Goal: Transaction & Acquisition: Purchase product/service

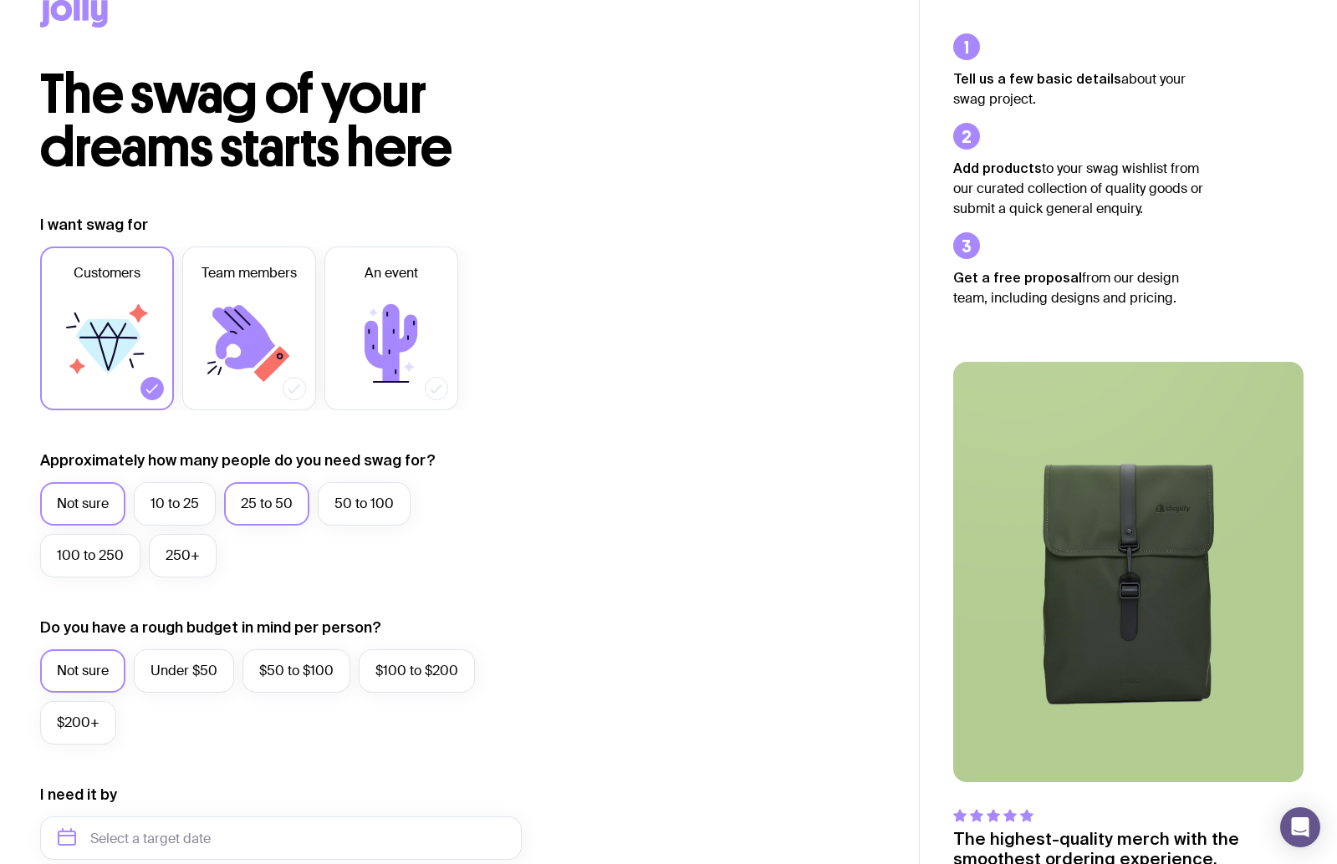
scroll to position [131, 0]
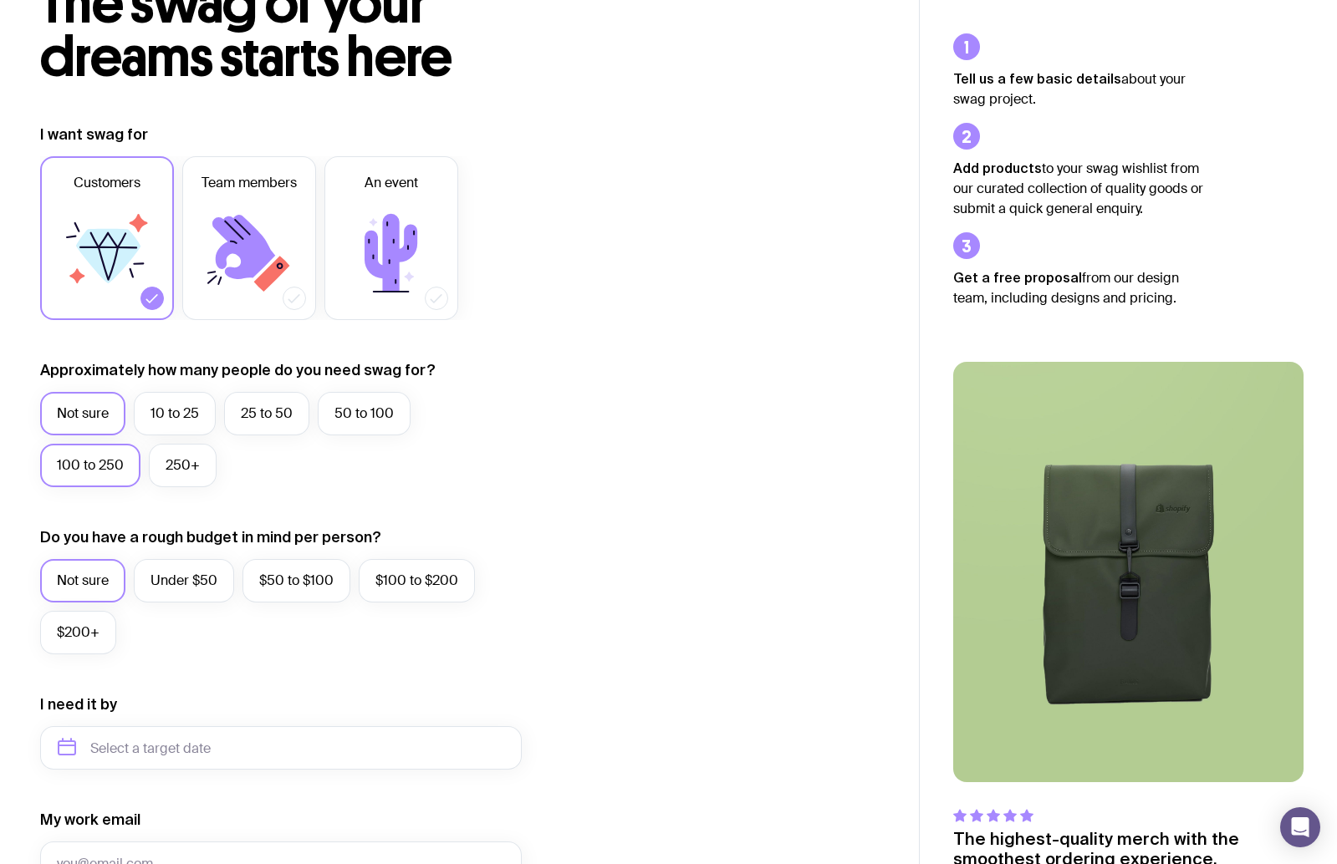
click at [105, 468] on label "100 to 250" at bounding box center [90, 465] width 100 height 43
click at [0, 0] on input "100 to 250" at bounding box center [0, 0] width 0 height 0
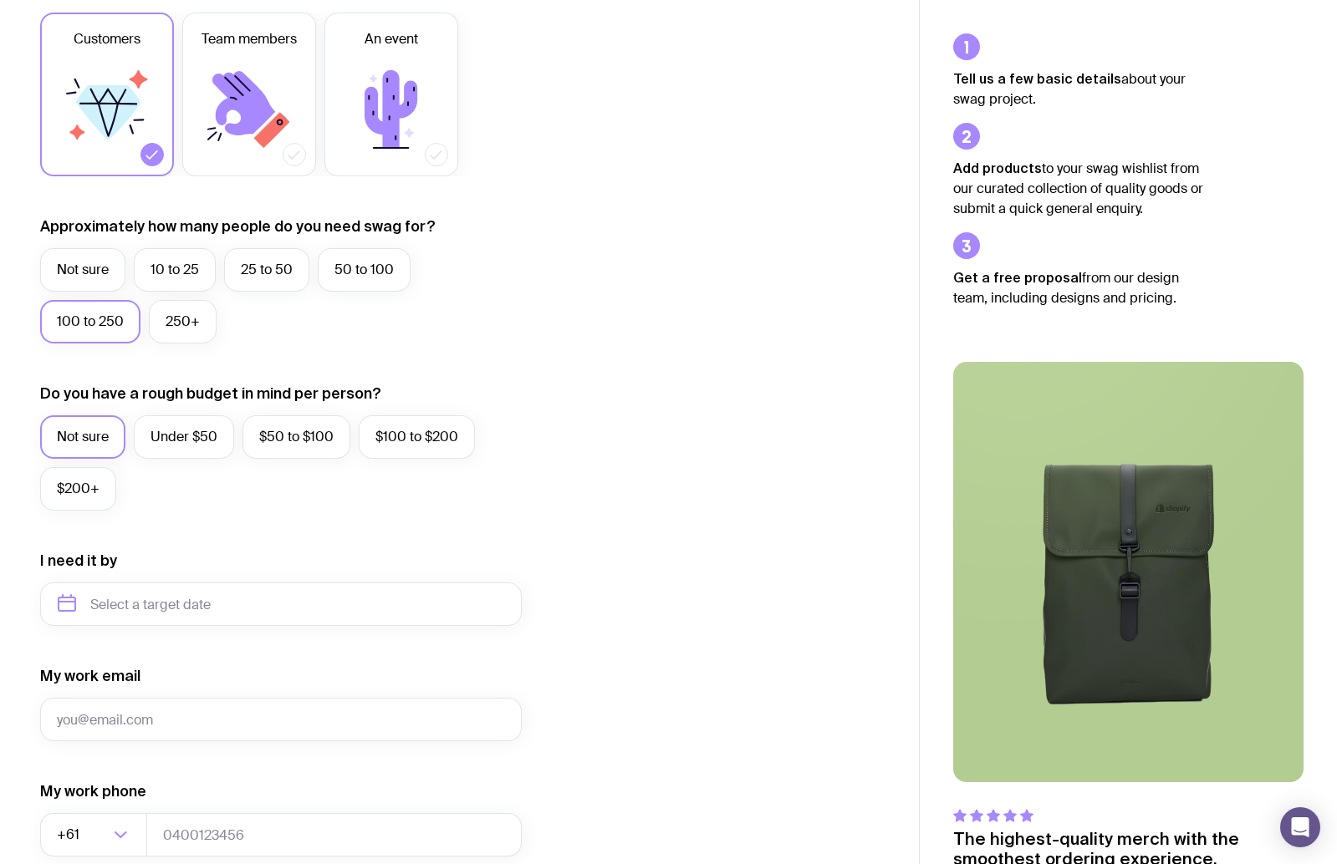
scroll to position [312, 0]
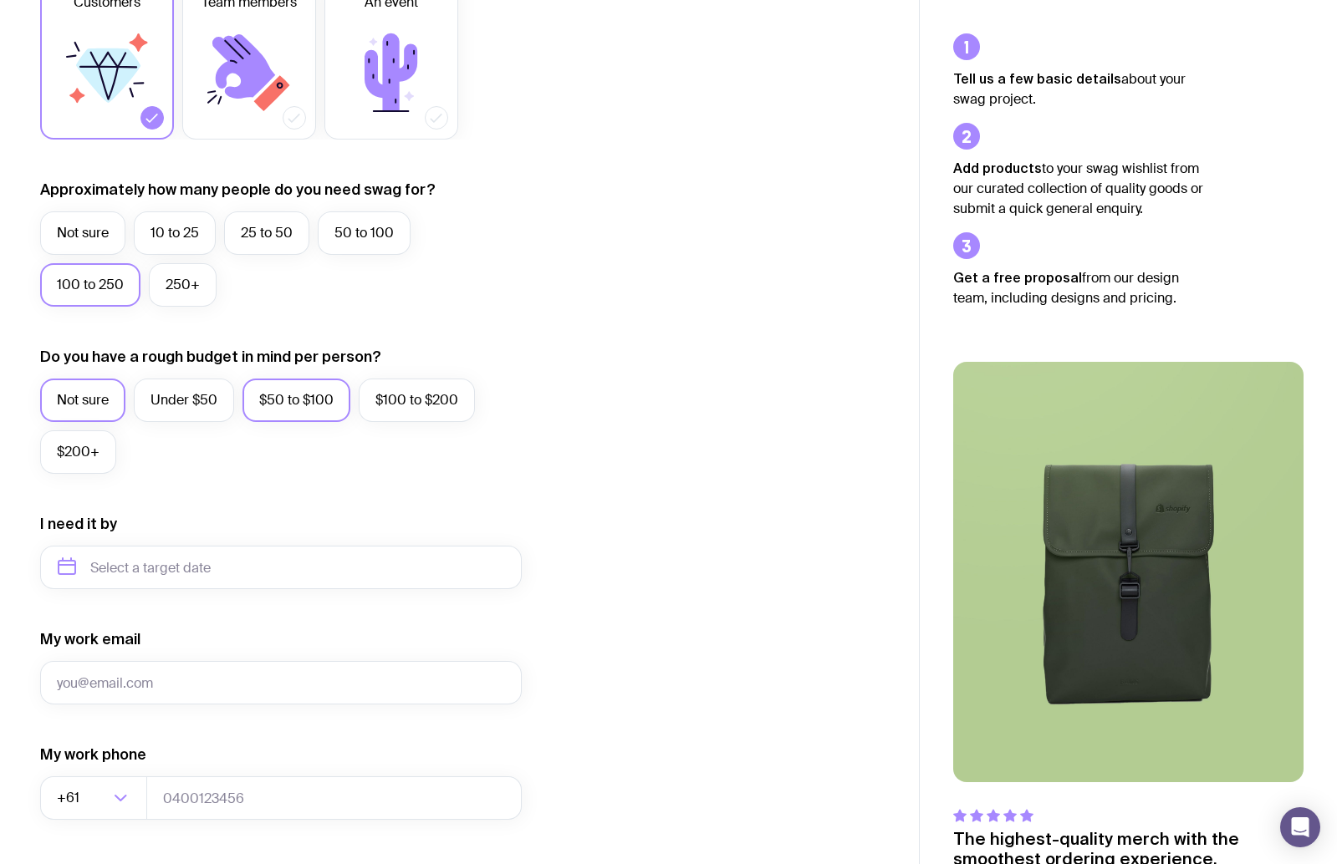
click at [276, 405] on label "$50 to $100" at bounding box center [296, 400] width 108 height 43
click at [0, 0] on input "$50 to $100" at bounding box center [0, 0] width 0 height 0
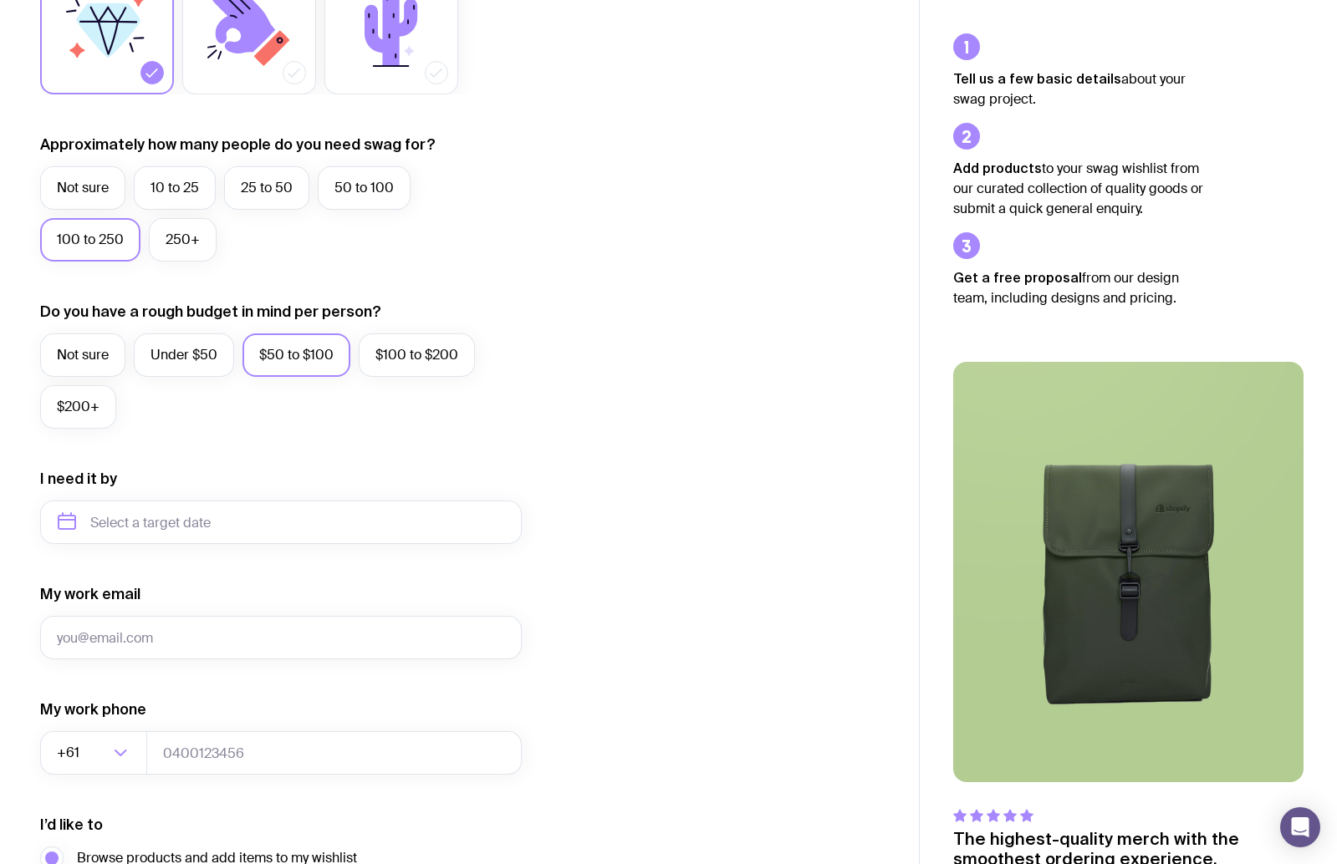
scroll to position [557, 0]
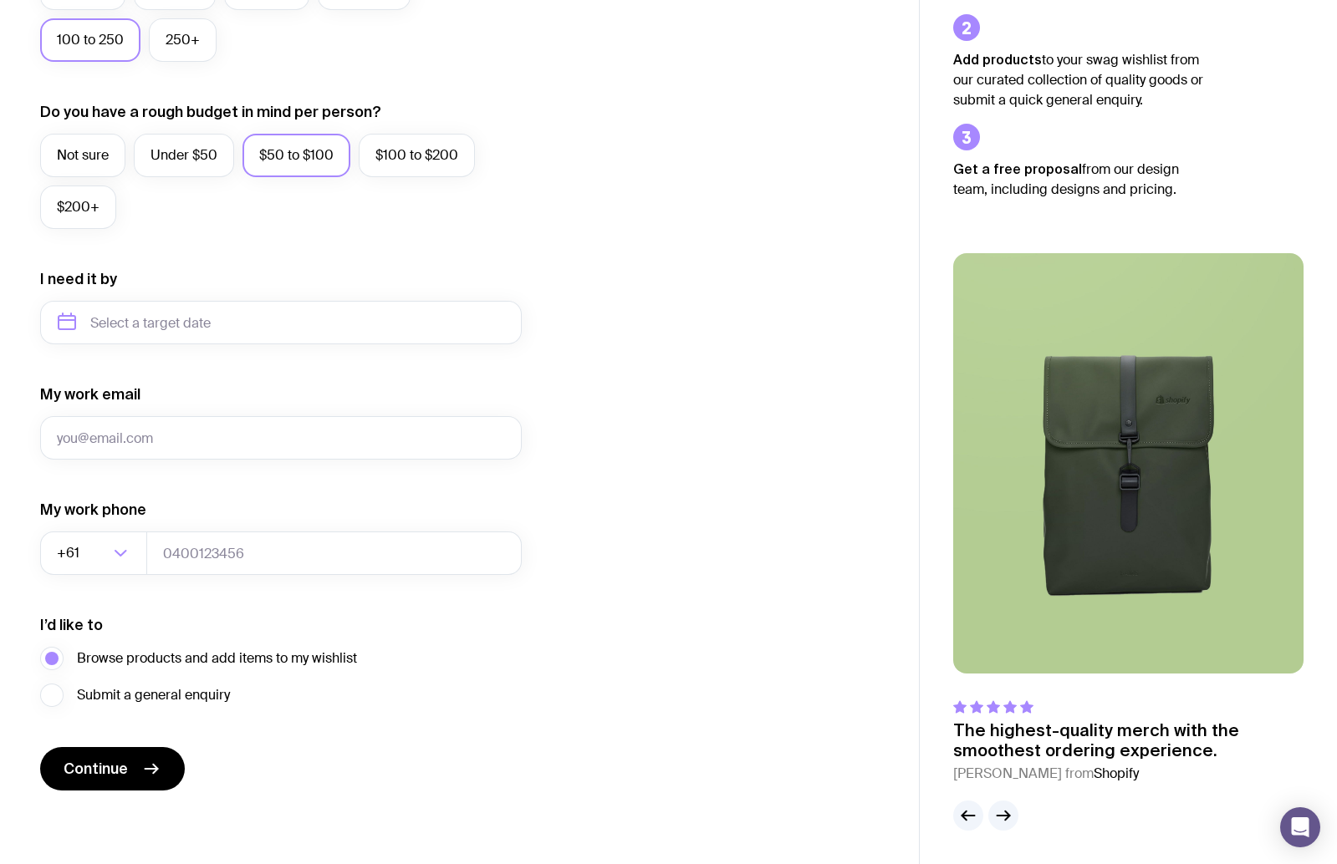
click at [1063, 498] on img at bounding box center [1128, 463] width 350 height 421
click at [1008, 823] on icon "button" at bounding box center [1003, 816] width 20 height 20
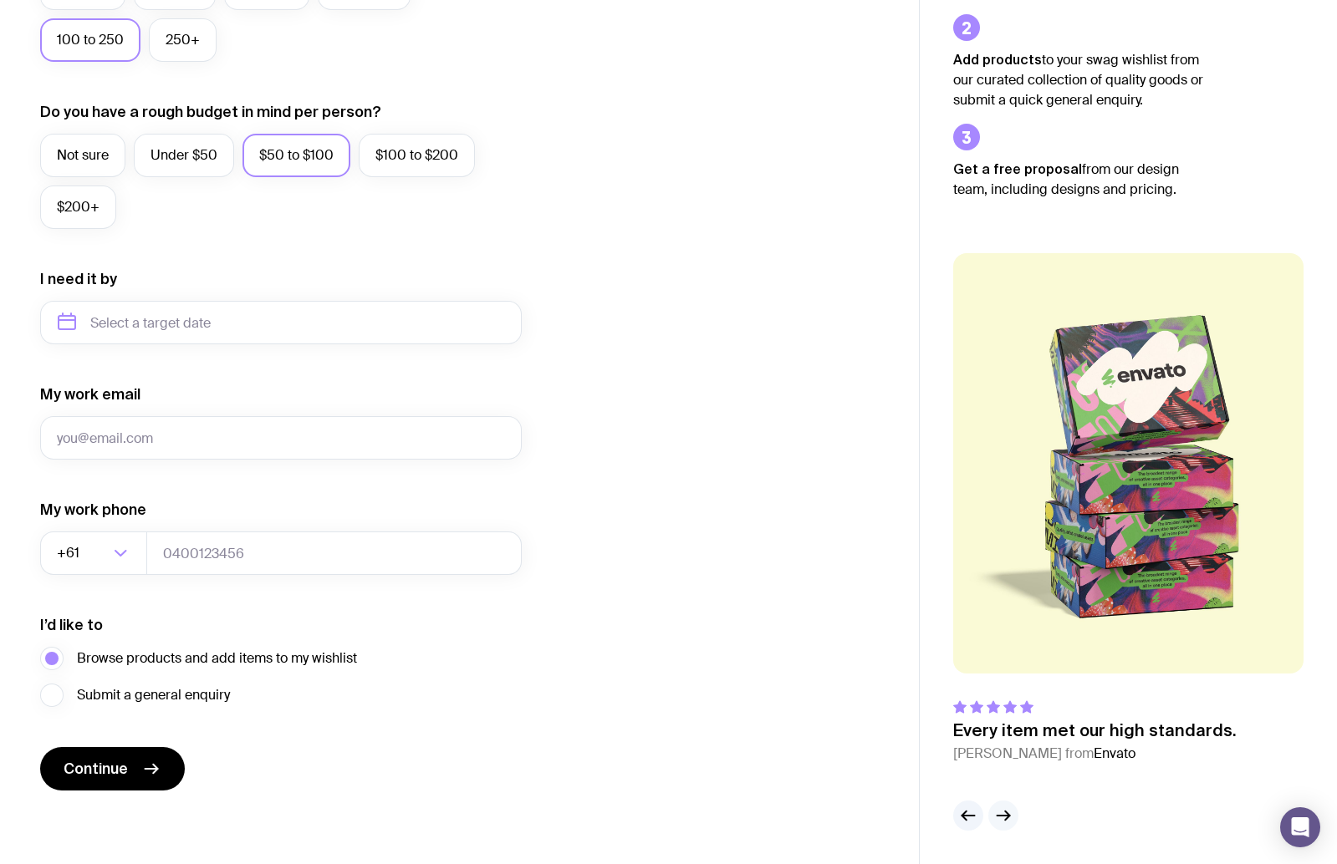
click at [1008, 823] on icon "button" at bounding box center [1003, 816] width 20 height 20
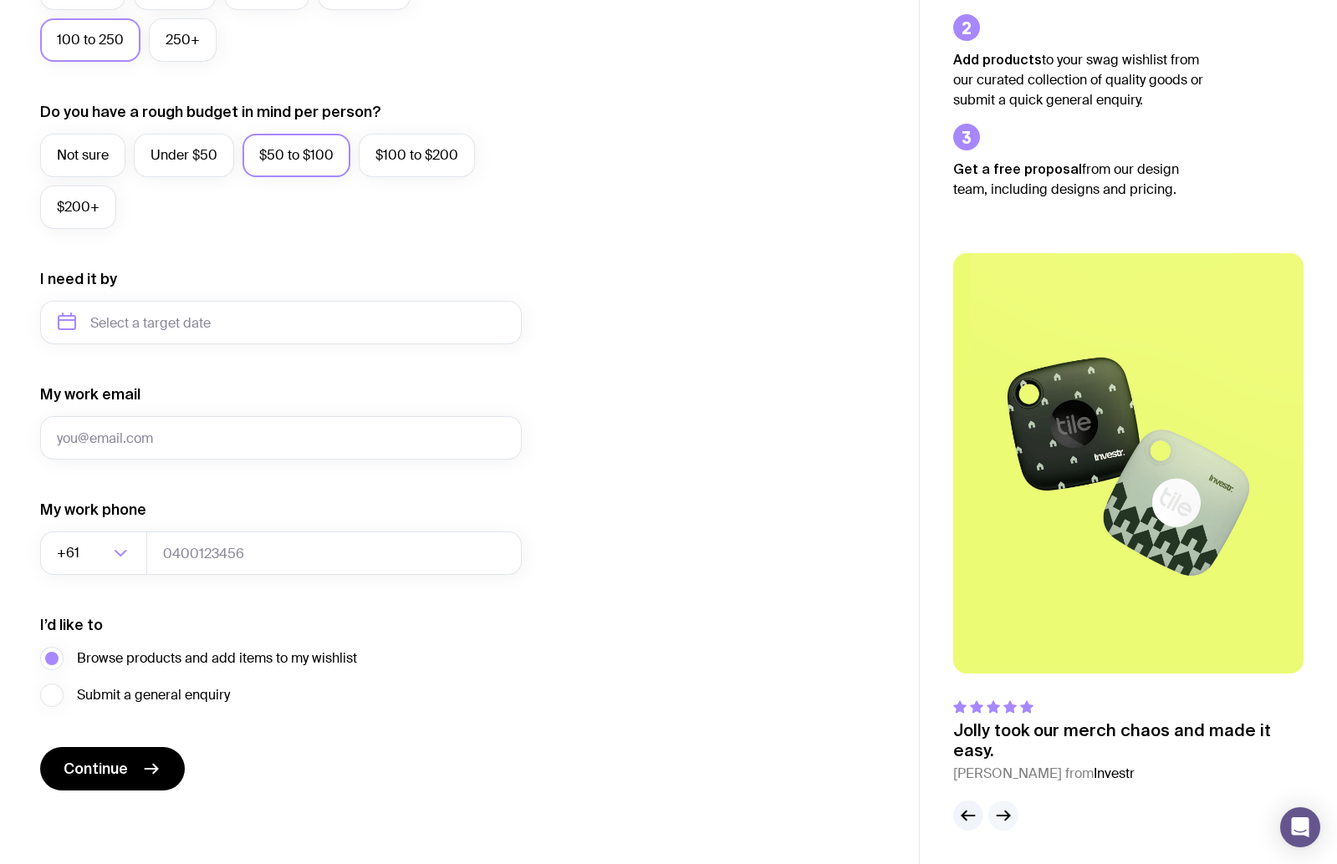
click at [1003, 826] on button "button" at bounding box center [1003, 816] width 30 height 30
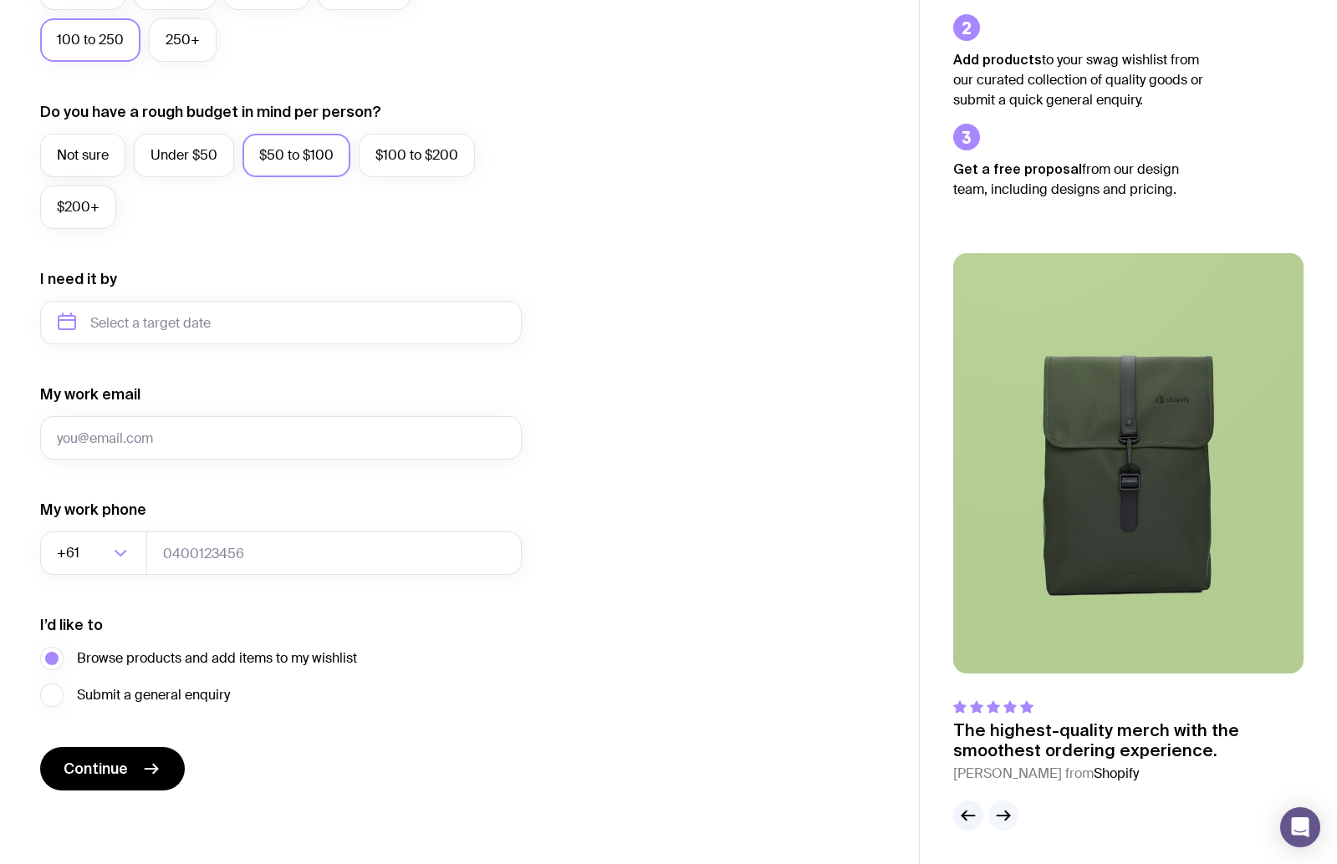
click at [1005, 817] on icon "button" at bounding box center [1003, 816] width 20 height 20
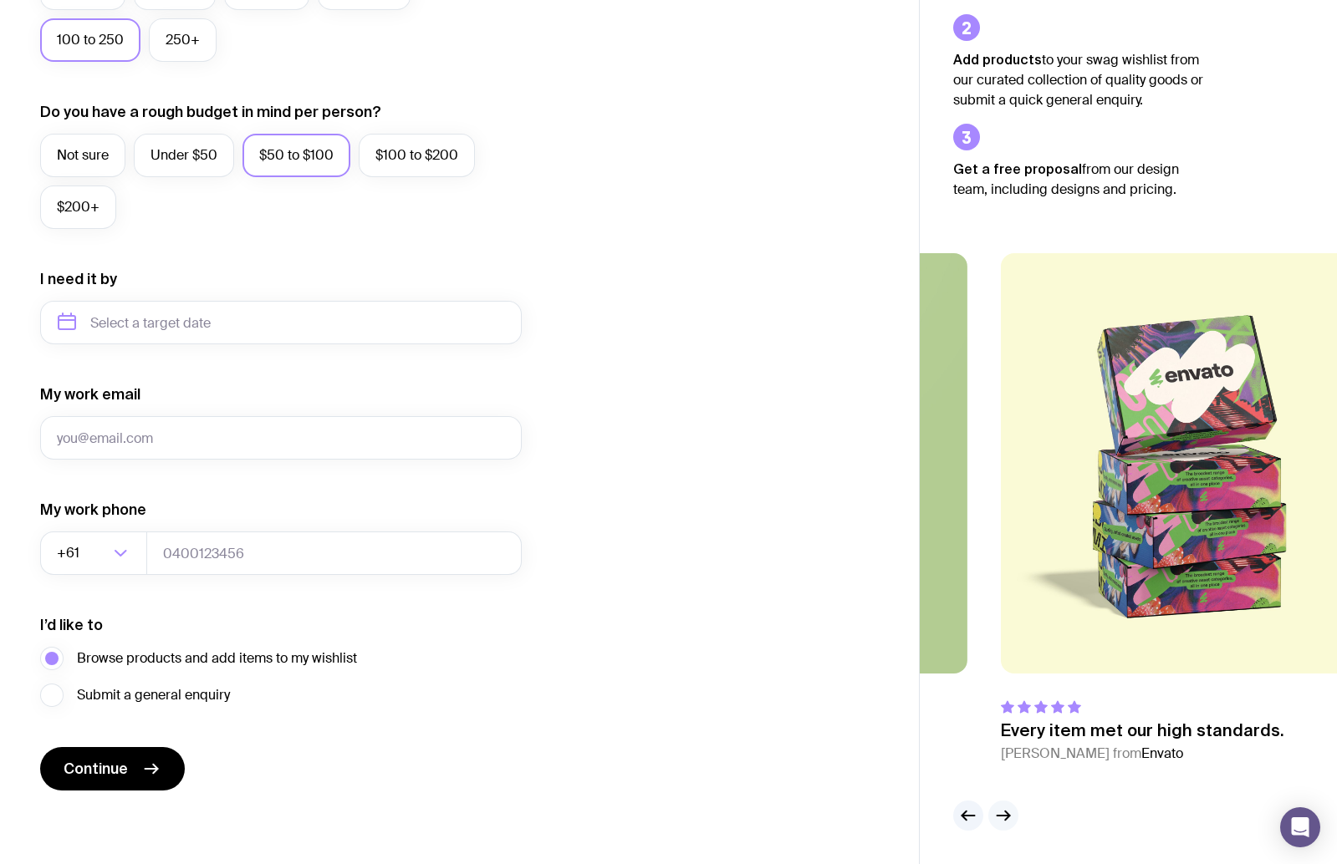
click at [1005, 817] on icon "button" at bounding box center [1003, 816] width 20 height 20
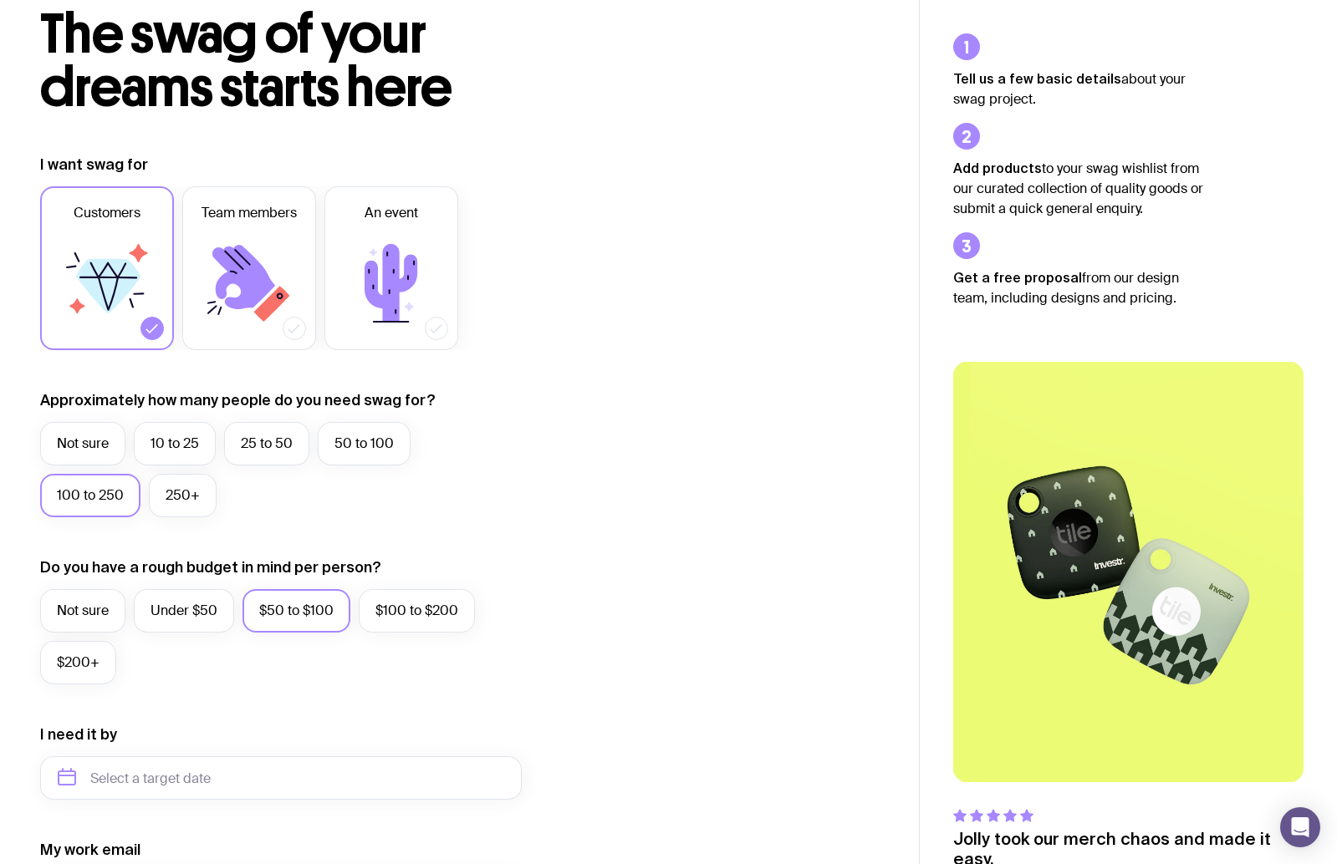
scroll to position [0, 0]
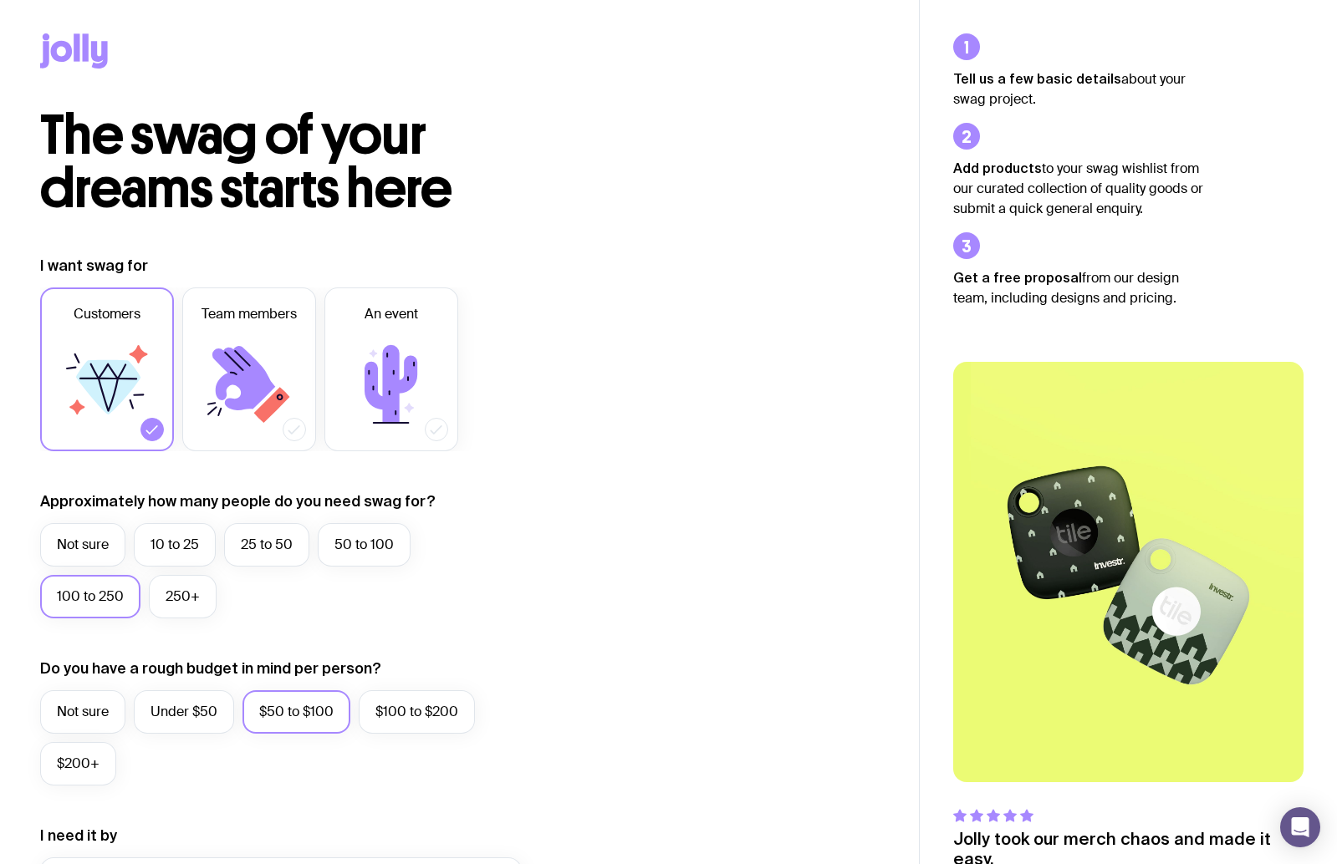
click at [88, 64] on icon at bounding box center [74, 50] width 68 height 35
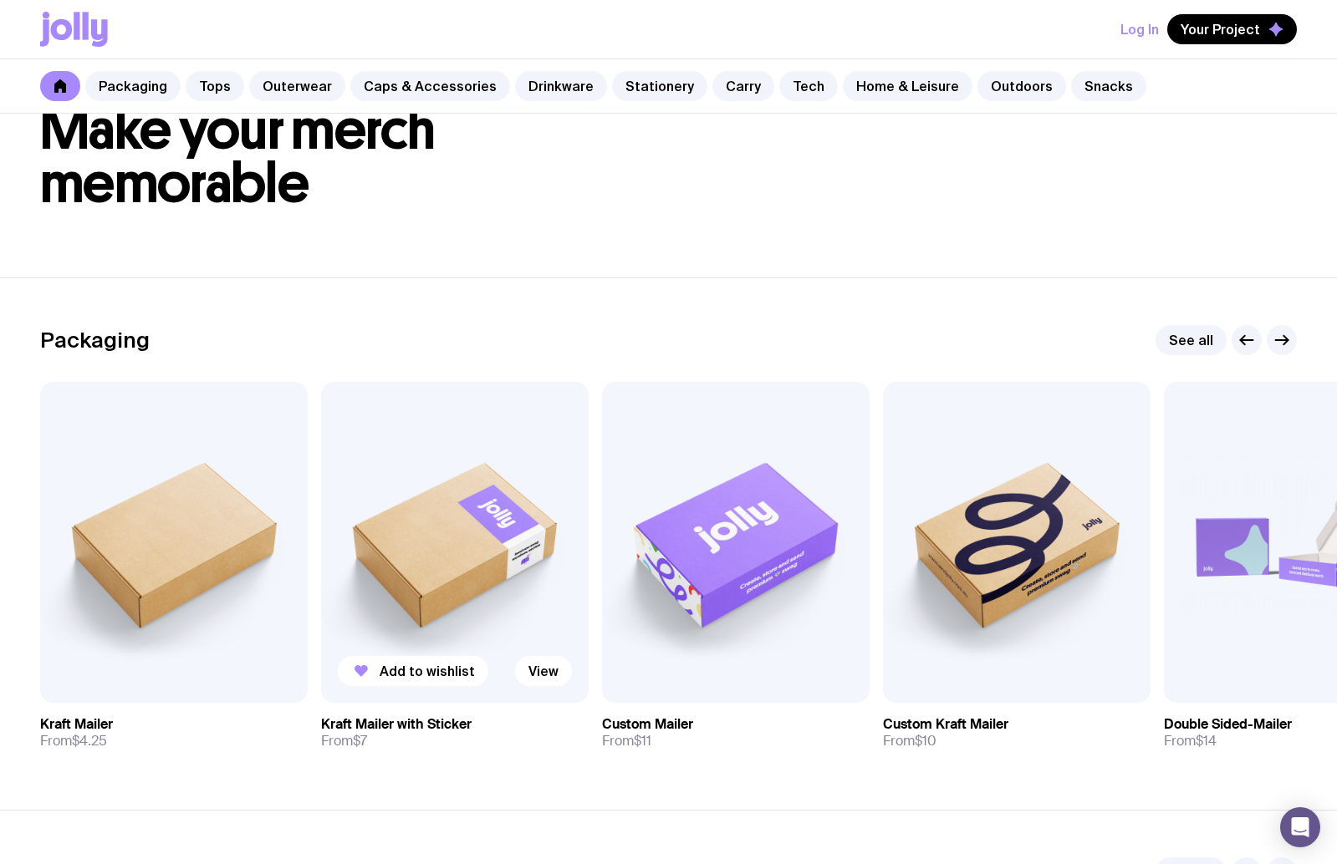
scroll to position [156, 0]
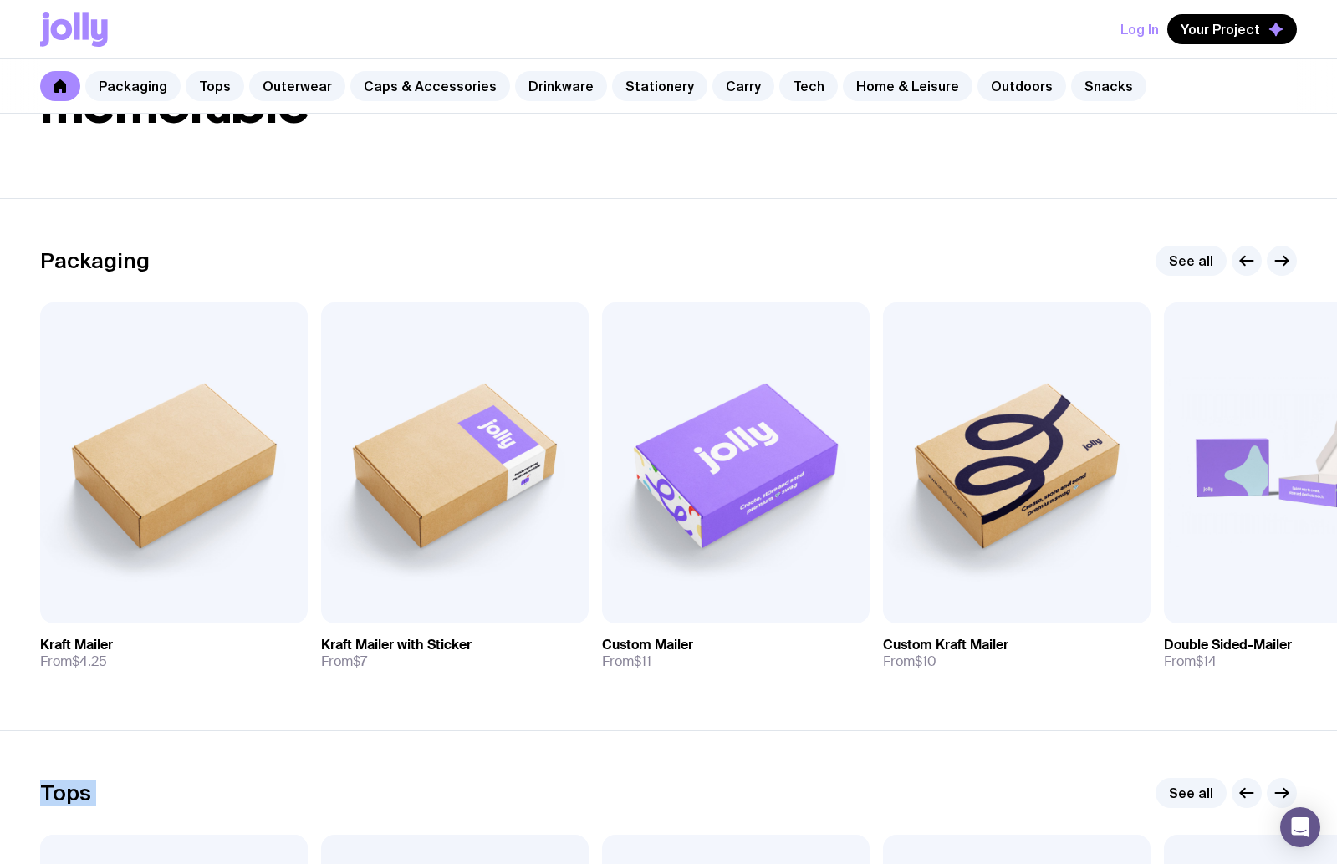
drag, startPoint x: 869, startPoint y: 773, endPoint x: 1373, endPoint y: 706, distance: 507.7
click at [1336, 706] on html "Log In Your Project Packaging Tops Outerwear Caps & Accessories Drinkware Stati…" at bounding box center [668, 276] width 1337 height 864
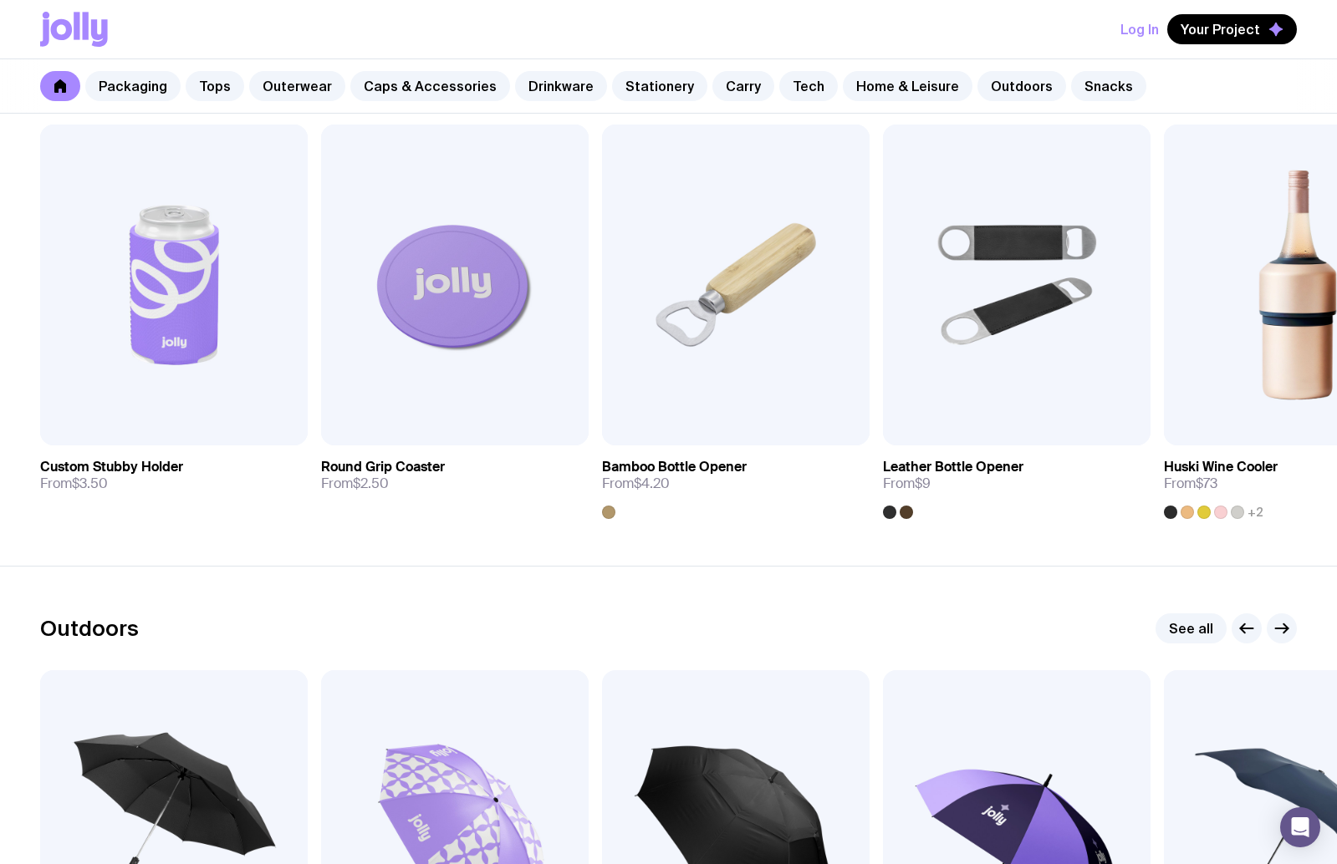
scroll to position [4686, 0]
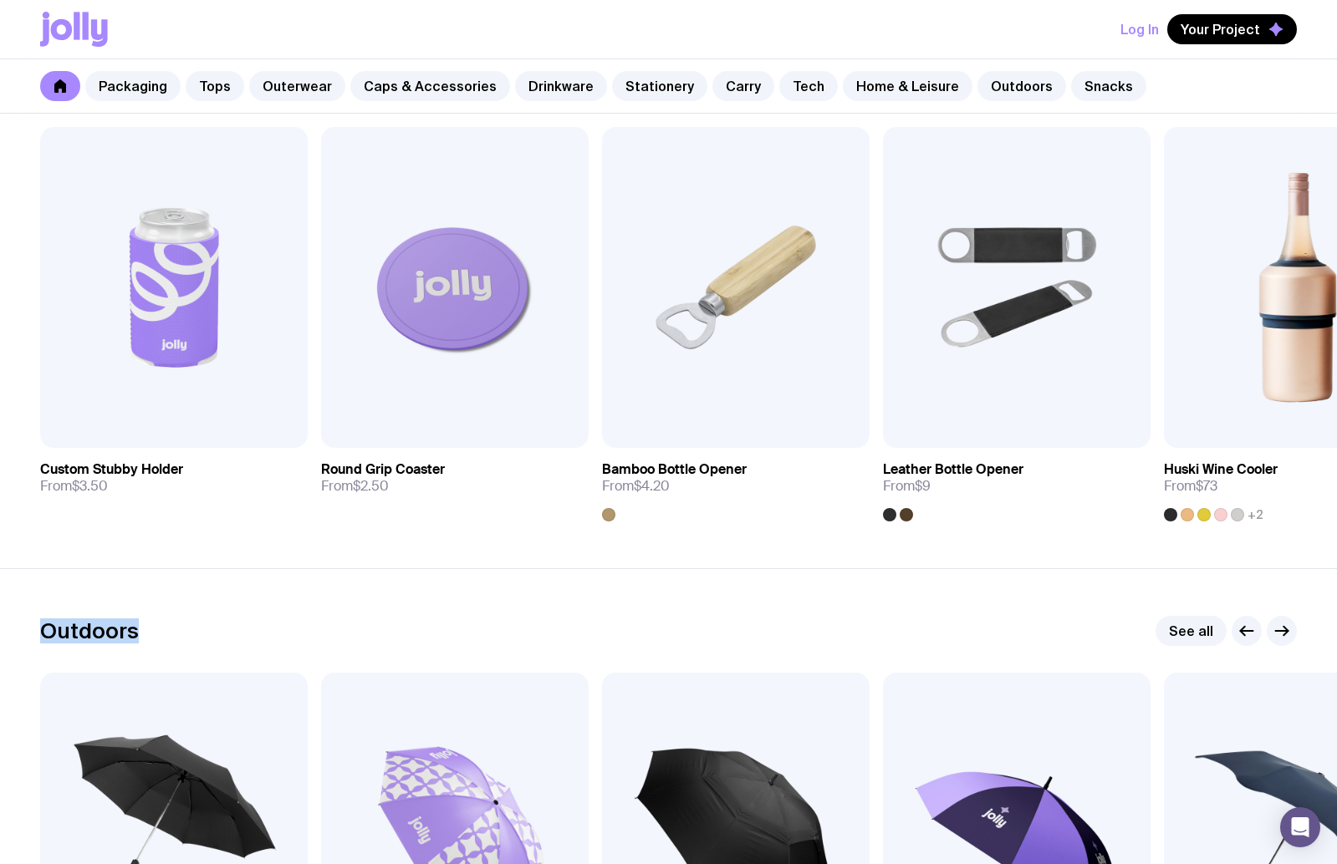
drag, startPoint x: 474, startPoint y: 616, endPoint x: 986, endPoint y: 559, distance: 515.6
click at [983, 589] on section "Outdoors See all Add to wishlist View Compact Umbrella From $18 Add to wishlist…" at bounding box center [668, 841] width 1337 height 546
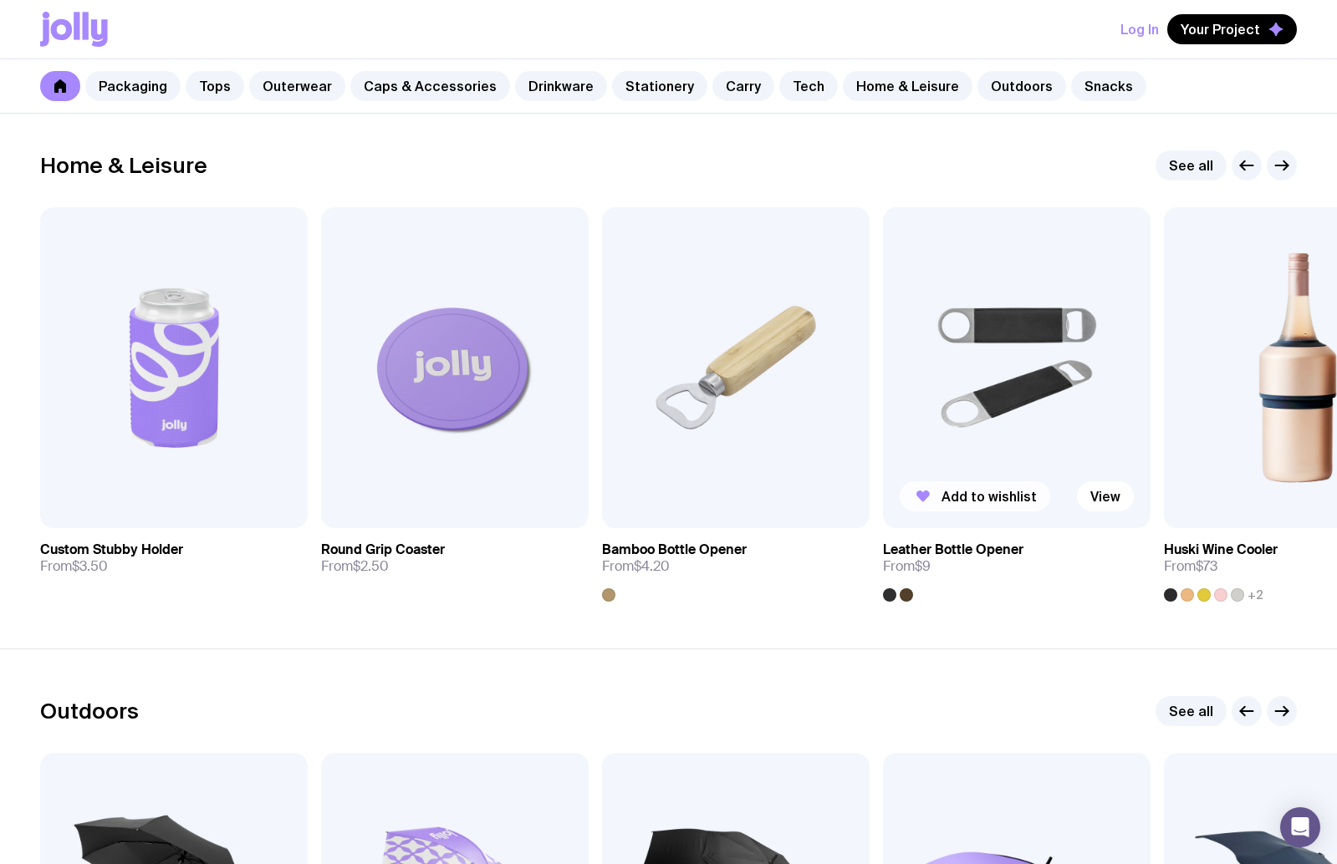
scroll to position [4522, 0]
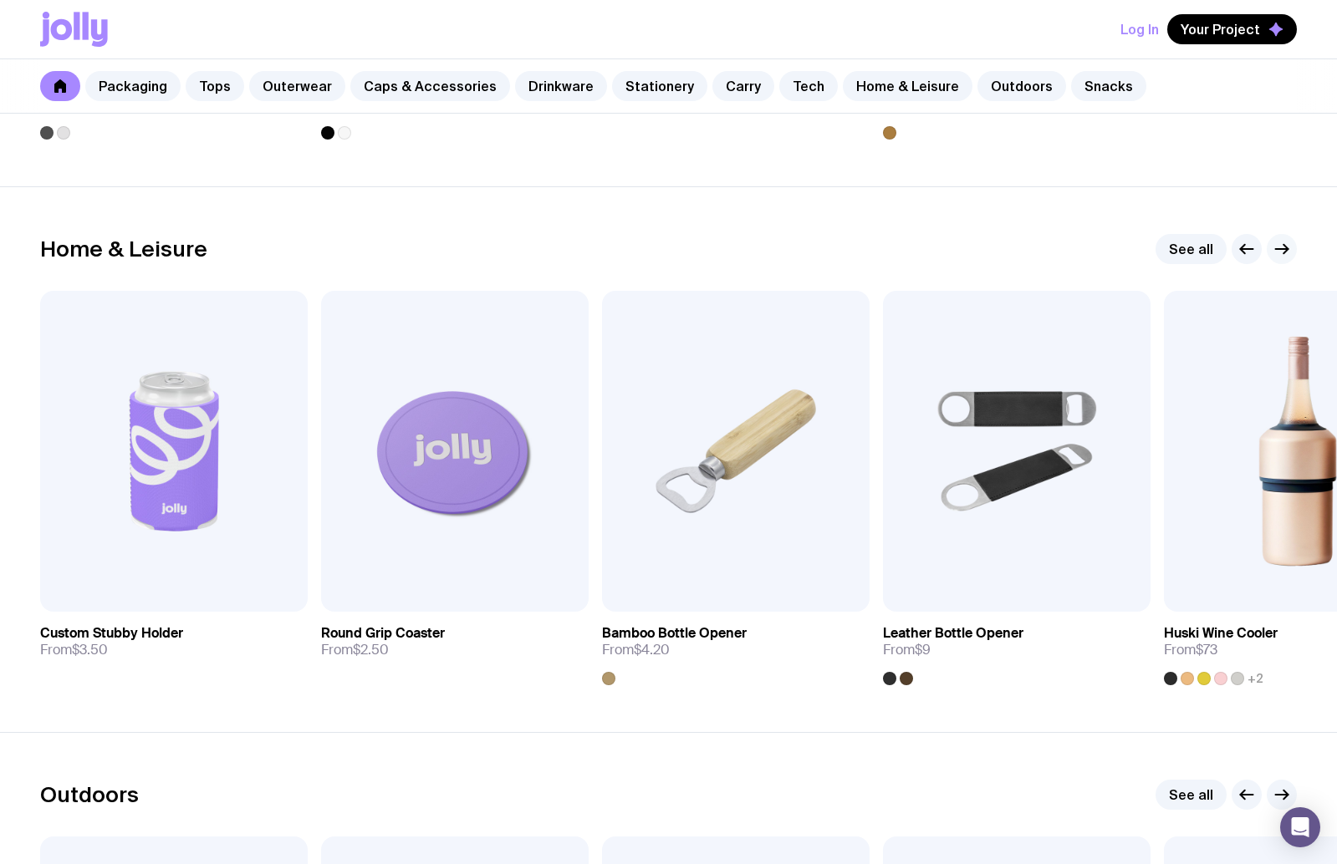
click at [1277, 255] on icon "button" at bounding box center [1282, 249] width 20 height 20
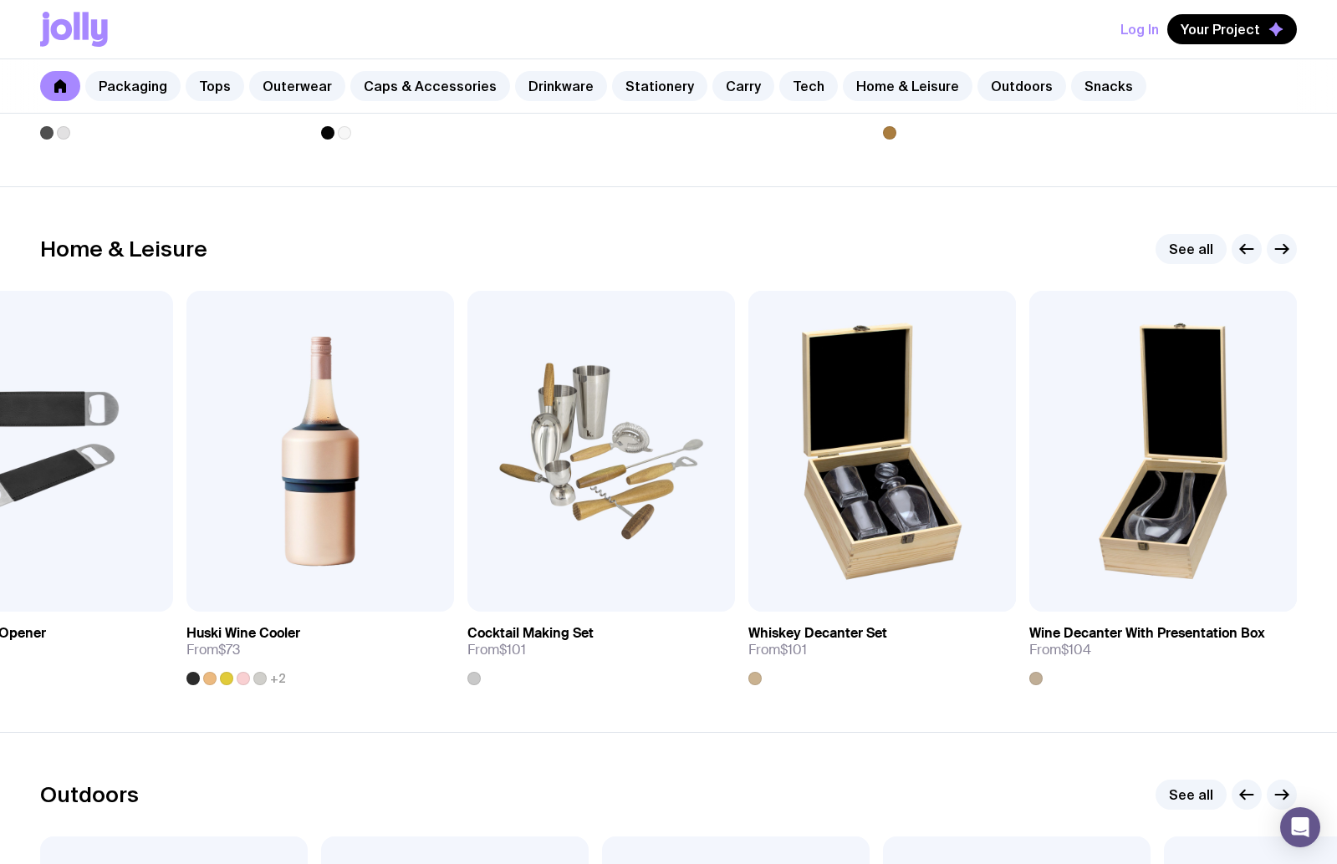
drag, startPoint x: 1277, startPoint y: 255, endPoint x: 1070, endPoint y: 236, distance: 207.4
click at [1073, 237] on div "Home & Leisure See all" at bounding box center [668, 249] width 1257 height 30
click at [1068, 236] on div "Home & Leisure See all" at bounding box center [668, 249] width 1257 height 30
click at [1282, 252] on icon "button" at bounding box center [1282, 249] width 20 height 20
click at [1276, 249] on icon "button" at bounding box center [1282, 249] width 13 height 0
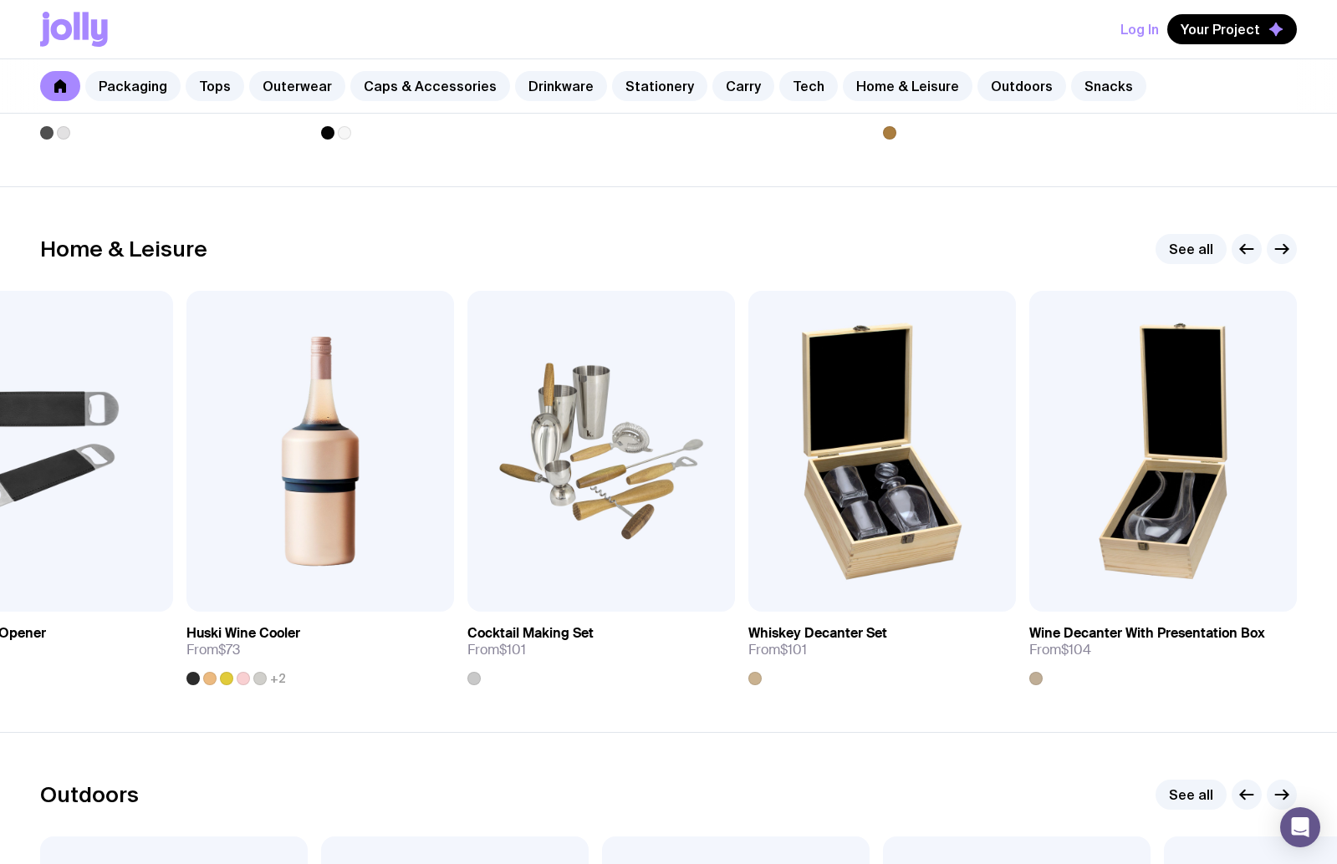
drag, startPoint x: 1071, startPoint y: 227, endPoint x: 1138, endPoint y: 225, distance: 66.9
click at [1074, 227] on section "Home & Leisure See all Add to wishlist View Custom Stubby Holder From $3.50 Add…" at bounding box center [668, 459] width 1337 height 546
click at [1273, 242] on icon "button" at bounding box center [1282, 249] width 20 height 20
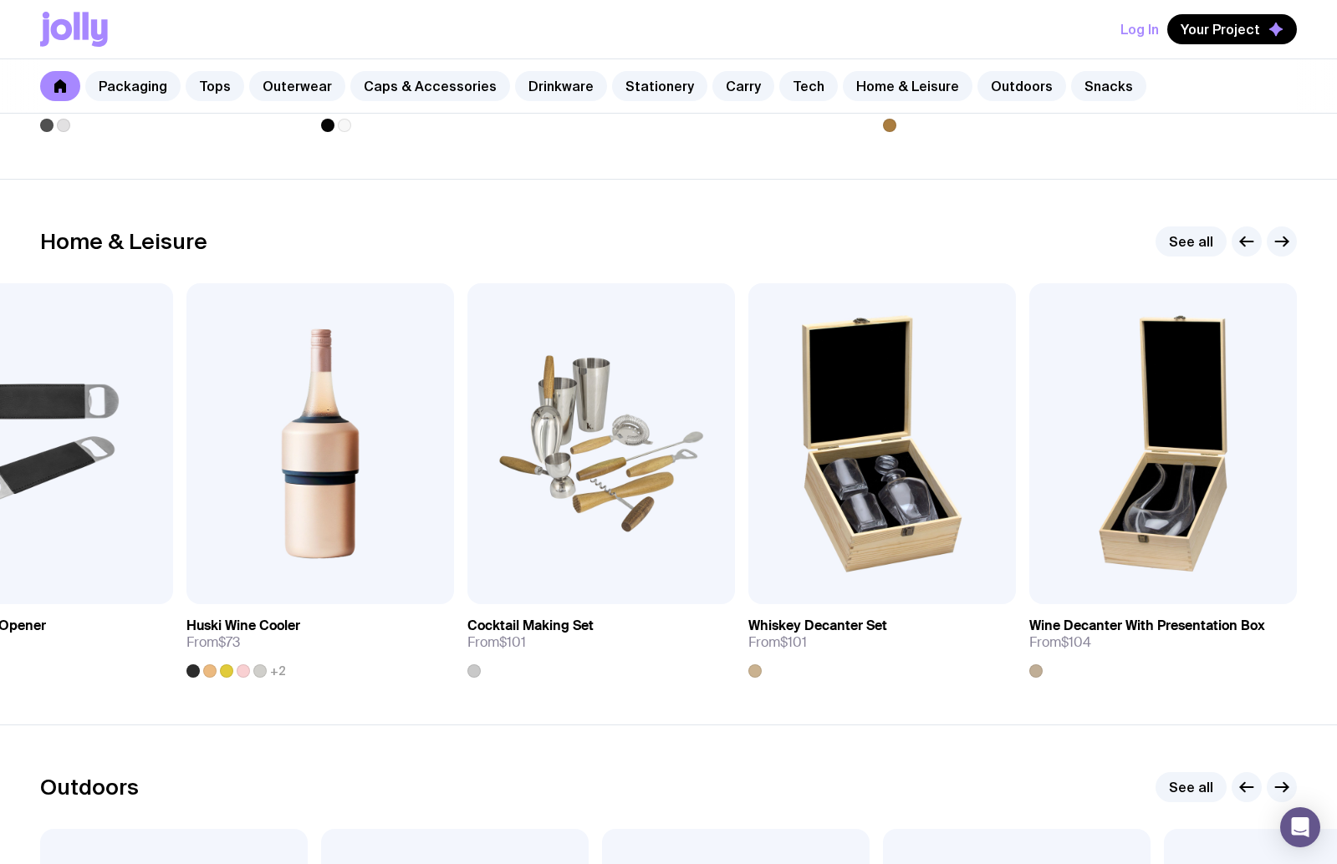
scroll to position [4398, 0]
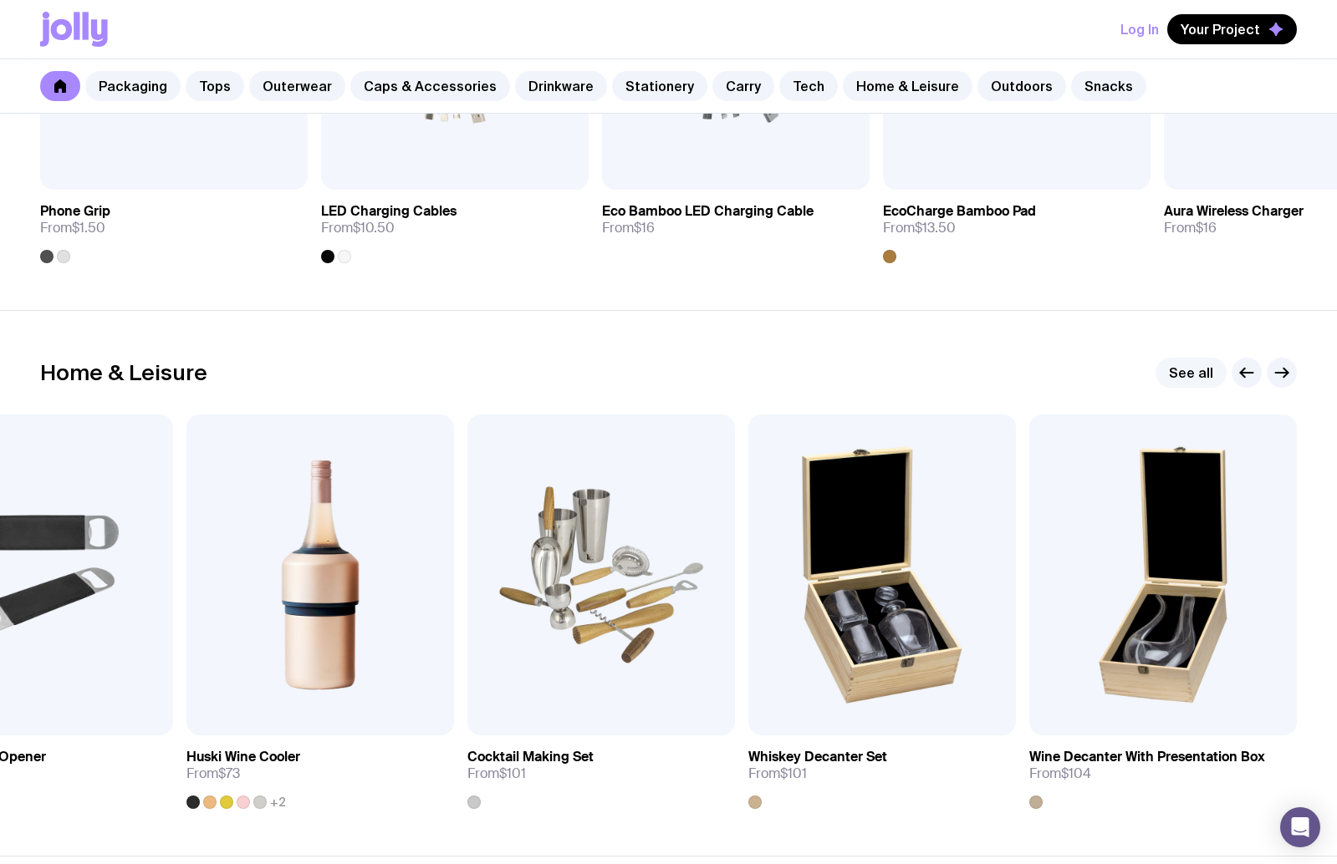
click at [1185, 376] on link "See all" at bounding box center [1190, 373] width 71 height 30
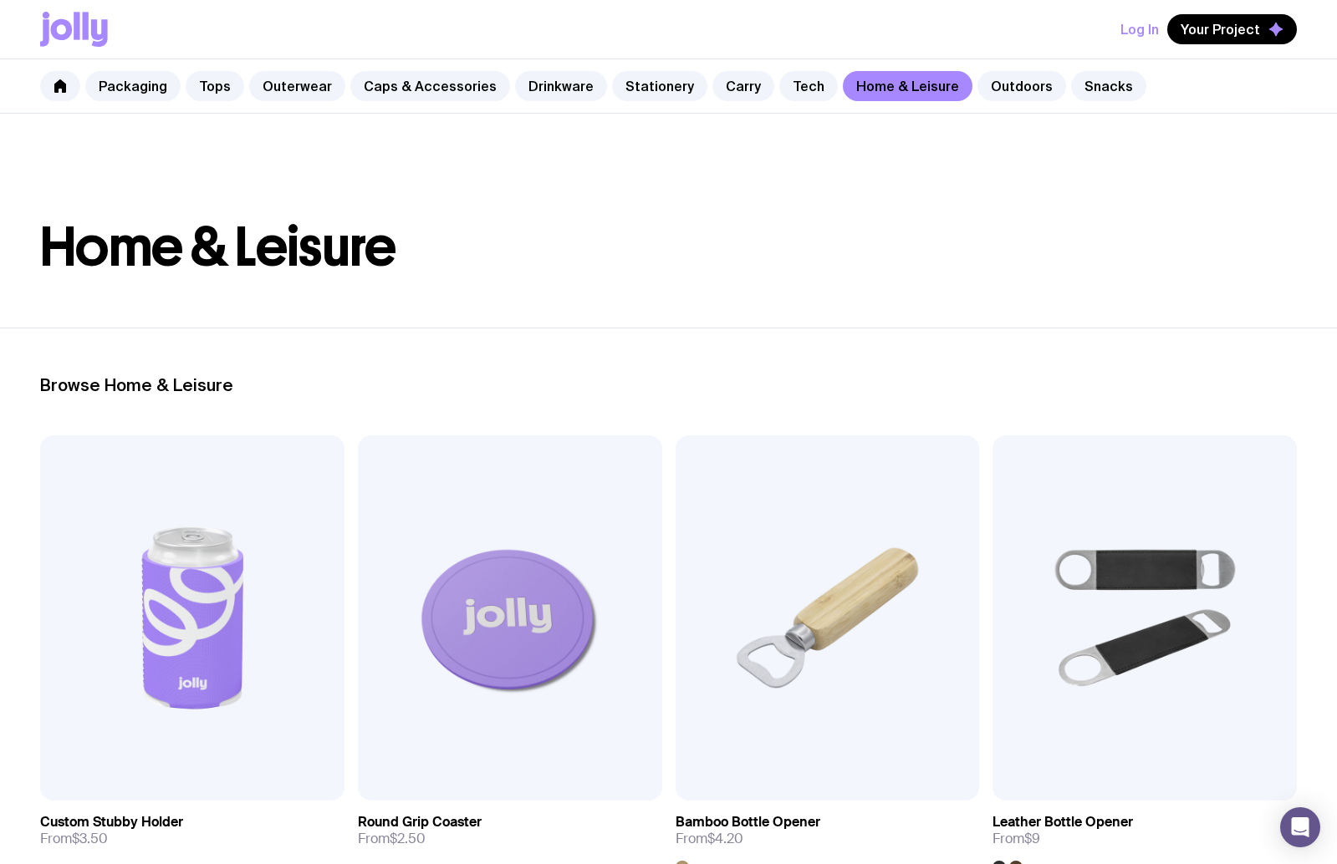
drag, startPoint x: 469, startPoint y: 268, endPoint x: 418, endPoint y: 246, distance: 55.4
click at [468, 270] on h1 "Home & Leisure" at bounding box center [668, 248] width 1257 height 54
